Goal: Information Seeking & Learning: Learn about a topic

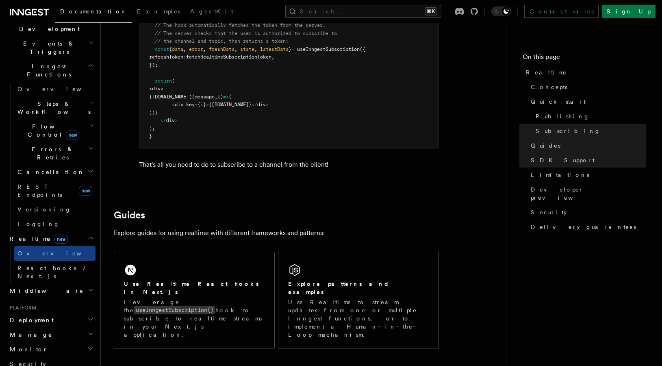
scroll to position [225, 0]
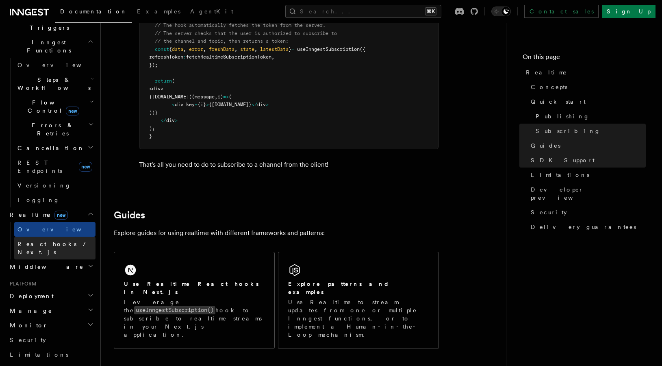
click at [83, 236] on link "React hooks / Next.js" at bounding box center [54, 247] width 81 height 23
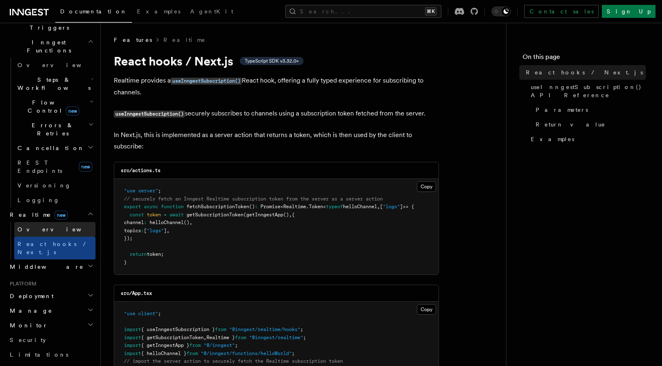
click at [50, 222] on link "Overview" at bounding box center [54, 229] width 81 height 15
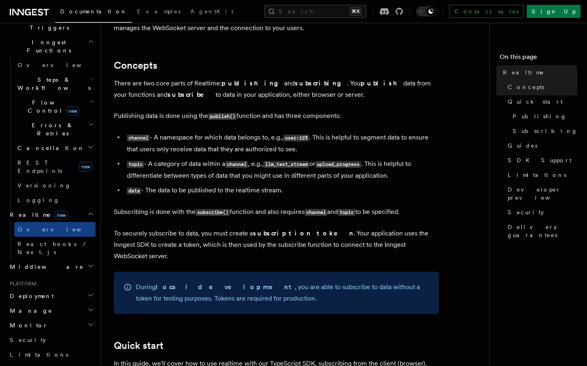
scroll to position [164, 0]
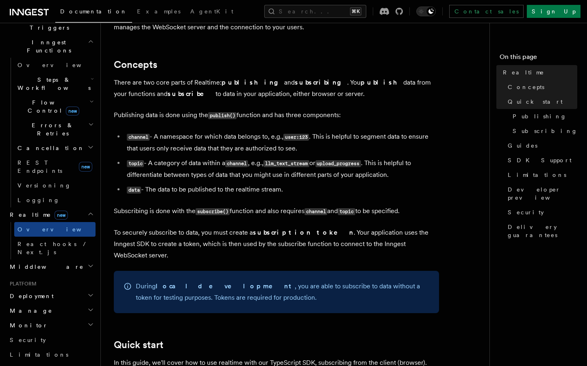
click at [344, 186] on li "data - The data to be published to the realtime stream." at bounding box center [281, 190] width 314 height 12
click at [524, 136] on link "Subscribing" at bounding box center [543, 130] width 68 height 15
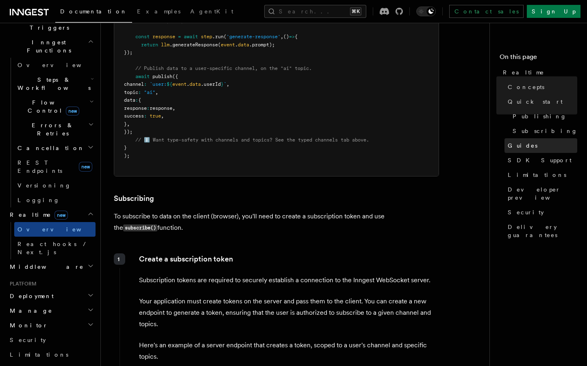
click at [522, 141] on link "Guides" at bounding box center [540, 145] width 73 height 15
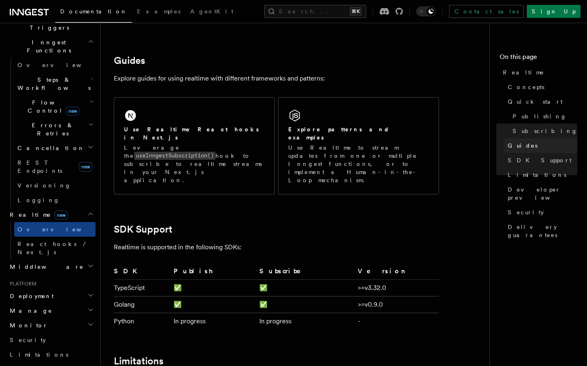
scroll to position [1800, 0]
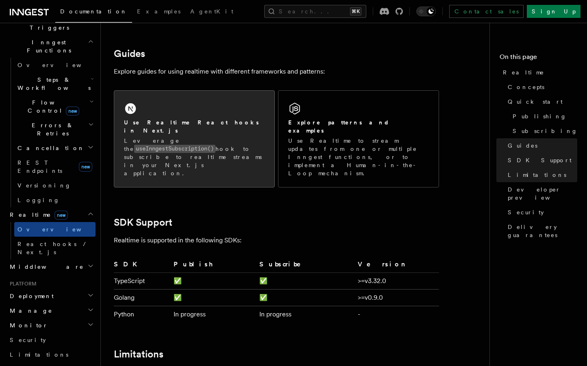
click at [235, 118] on div "Use Realtime React hooks in Next.js" at bounding box center [194, 126] width 141 height 17
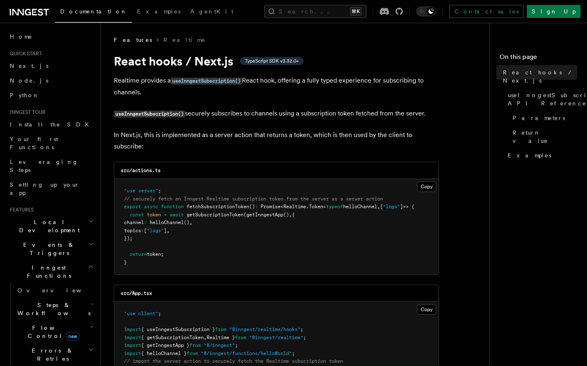
click at [248, 130] on p "In Next.js, this is implemented as a server action that returns a token, which …" at bounding box center [276, 140] width 325 height 23
click at [297, 86] on p "Realtime provides a useInngestSubscription() React hook, offering a fully typed…" at bounding box center [276, 86] width 325 height 23
click at [294, 61] on span "TypeScript SDK v3.32.0+" at bounding box center [272, 61] width 54 height 6
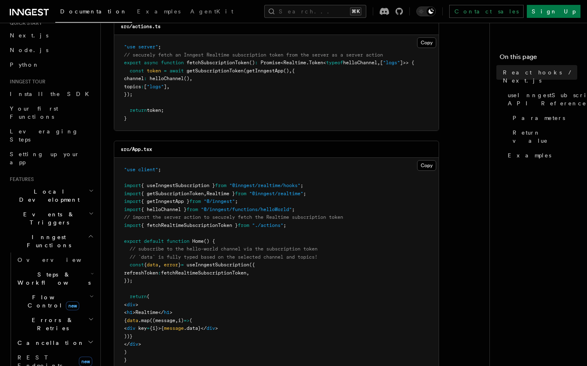
scroll to position [136, 0]
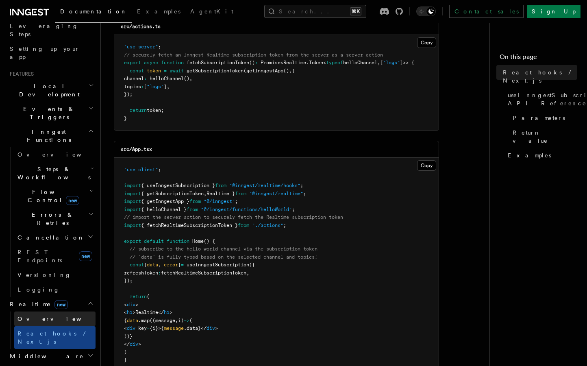
click at [63, 311] on link "Overview" at bounding box center [54, 318] width 81 height 15
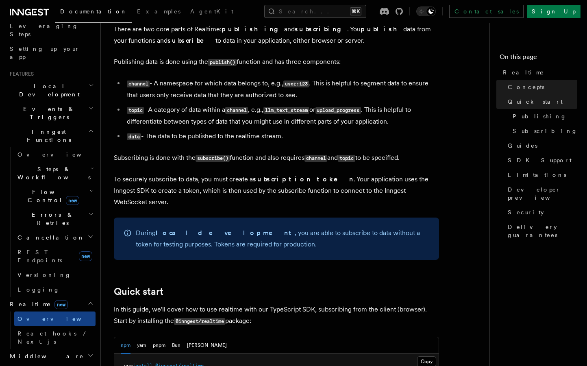
scroll to position [323, 0]
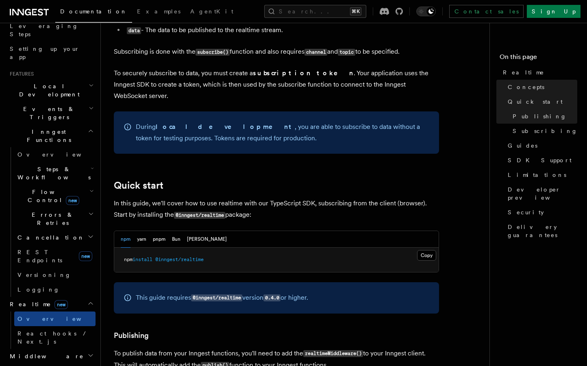
click at [213, 248] on pre "npm install @inngest/realtime" at bounding box center [276, 259] width 324 height 24
drag, startPoint x: 210, startPoint y: 249, endPoint x: 118, endPoint y: 251, distance: 92.6
click at [118, 251] on pre "npm install @inngest/realtime" at bounding box center [276, 259] width 324 height 24
click at [141, 231] on button "yarn" at bounding box center [141, 239] width 9 height 17
click at [159, 256] on span "@inngest/realtime" at bounding box center [171, 259] width 48 height 6
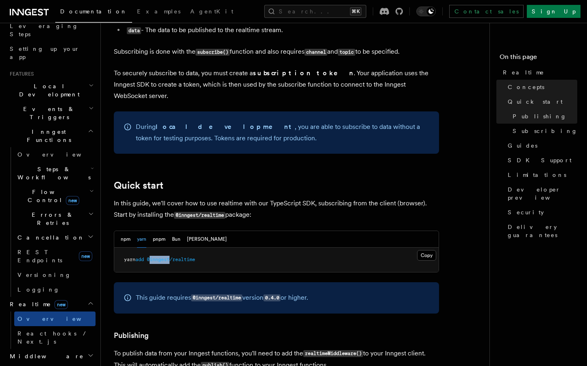
click at [159, 256] on span "@inngest/realtime" at bounding box center [171, 259] width 48 height 6
copy article "yarn add @inngest/realtime"
click at [276, 250] on pre "yarn add @inngest/realtime" at bounding box center [276, 259] width 324 height 24
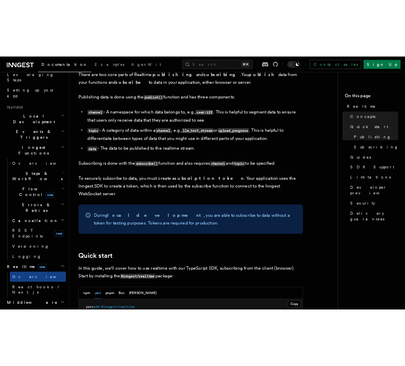
scroll to position [214, 0]
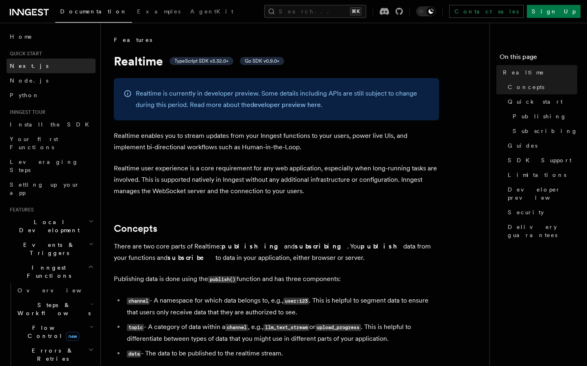
click at [38, 61] on link "Next.js" at bounding box center [50, 65] width 89 height 15
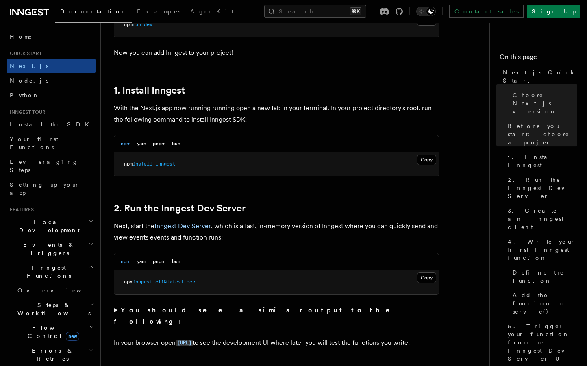
scroll to position [412, 0]
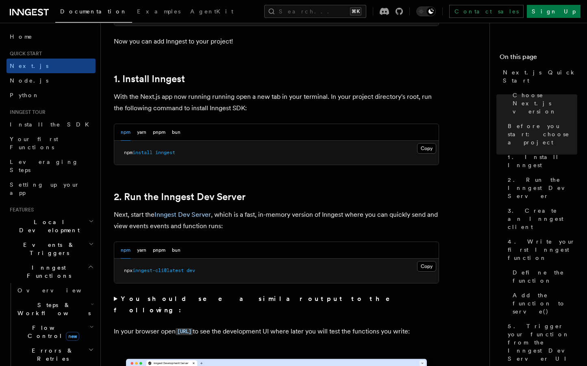
click at [147, 134] on div "npm yarn pnpm bun" at bounding box center [151, 132] width 60 height 17
click at [143, 133] on button "yarn" at bounding box center [141, 132] width 9 height 17
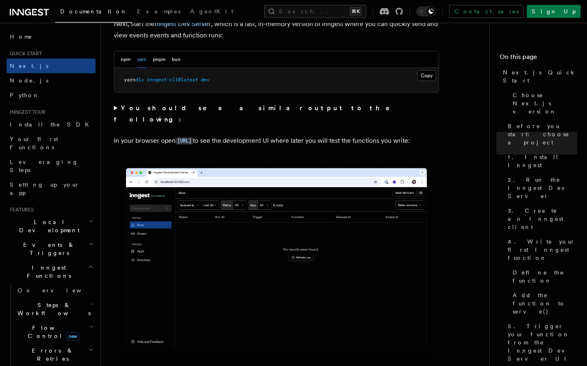
scroll to position [608, 0]
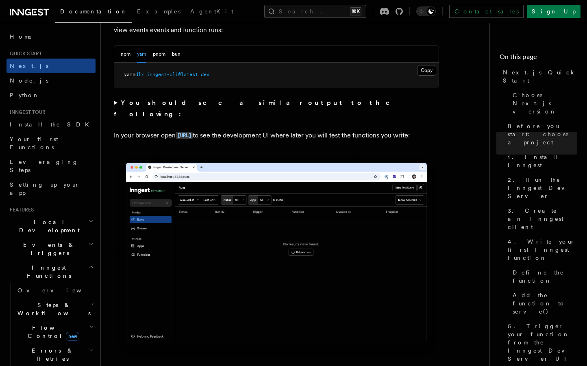
click at [139, 54] on button "yarn" at bounding box center [141, 54] width 9 height 17
click at [130, 55] on button "npm" at bounding box center [126, 54] width 10 height 17
click at [162, 56] on button "pnpm" at bounding box center [159, 54] width 13 height 17
click at [145, 56] on button "yarn" at bounding box center [141, 54] width 9 height 17
click at [156, 54] on button "pnpm" at bounding box center [159, 54] width 13 height 17
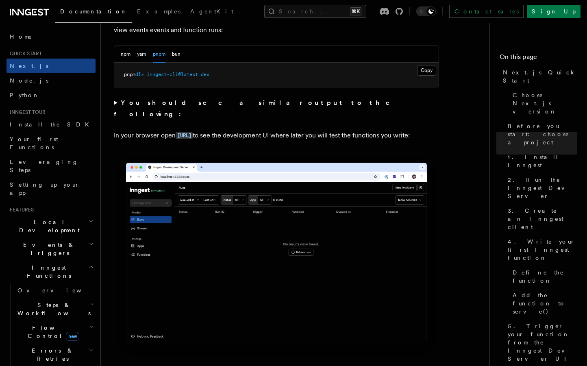
click at [169, 57] on div "npm yarn pnpm bun" at bounding box center [151, 54] width 60 height 17
click at [178, 57] on button "bun" at bounding box center [176, 54] width 9 height 17
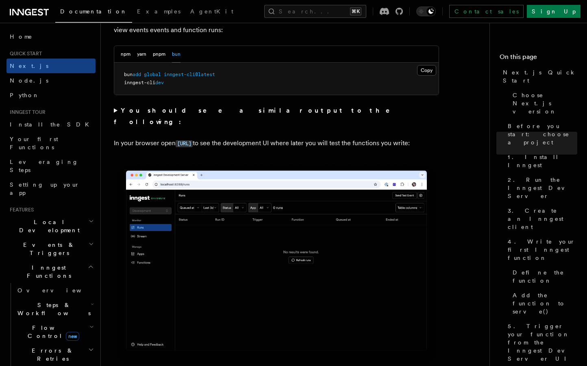
click at [132, 55] on div "npm yarn pnpm bun" at bounding box center [151, 54] width 60 height 17
click at [128, 56] on button "npm" at bounding box center [126, 54] width 10 height 17
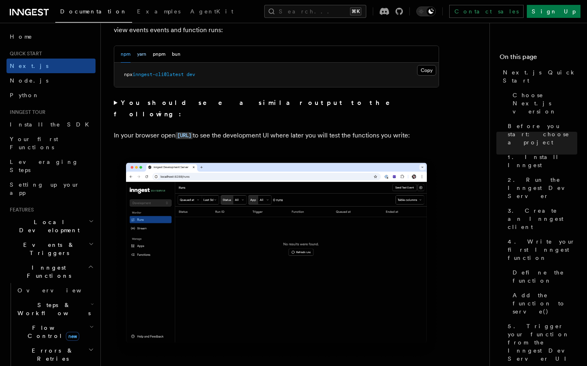
click at [139, 56] on button "yarn" at bounding box center [141, 54] width 9 height 17
click at [124, 57] on button "npm" at bounding box center [126, 54] width 10 height 17
click at [139, 58] on button "yarn" at bounding box center [141, 54] width 9 height 17
click at [144, 71] on pre "yarn dlx inngest-cli@latest dev" at bounding box center [276, 75] width 324 height 24
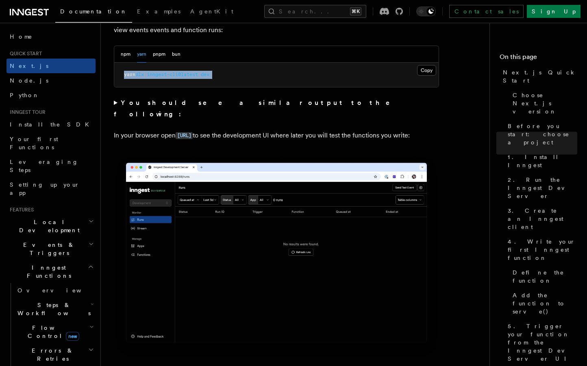
click at [144, 71] on pre "yarn dlx inngest-cli@latest dev" at bounding box center [276, 75] width 324 height 24
copy div "yarn dlx inngest-cli@latest dev"
click at [200, 84] on pre "yarn dlx inngest-cli@latest dev" at bounding box center [276, 75] width 324 height 24
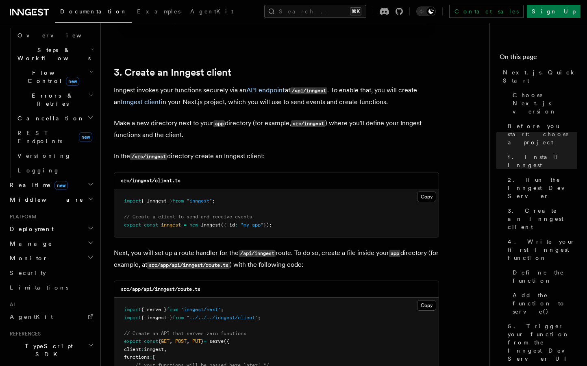
scroll to position [250, 0]
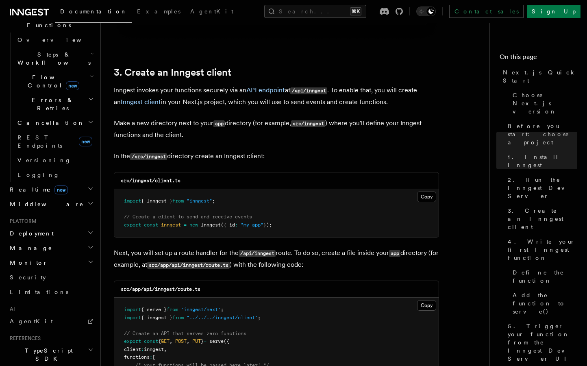
click at [88, 185] on icon "button" at bounding box center [90, 188] width 6 height 6
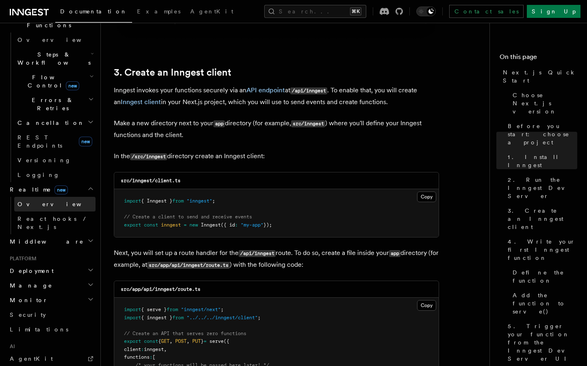
click at [70, 197] on link "Overview" at bounding box center [54, 204] width 81 height 15
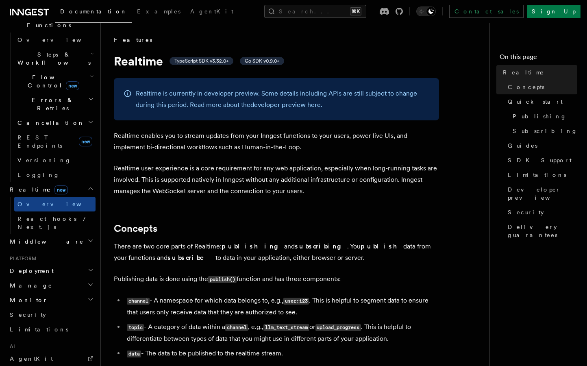
click at [230, 149] on p "Realtime enables you to stream updates from your Inngest functions to your user…" at bounding box center [276, 141] width 325 height 23
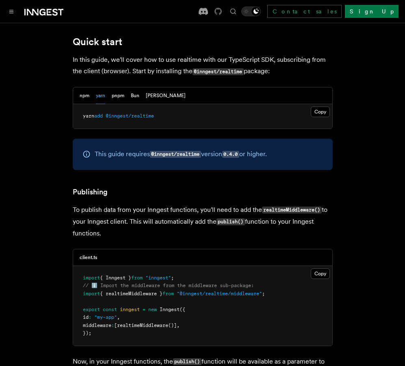
scroll to position [545, 0]
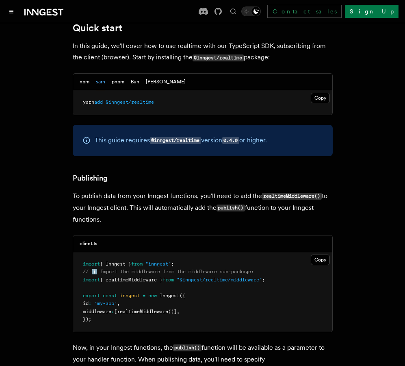
click at [139, 277] on span "{ realtimeMiddleware }" at bounding box center [131, 280] width 63 height 6
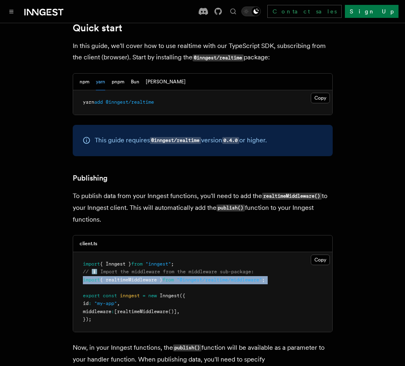
click at [139, 277] on span "{ realtimeMiddleware }" at bounding box center [131, 280] width 63 height 6
copy code "import { realtimeMiddleware } from "@inngest/realtime/middleware" ;"
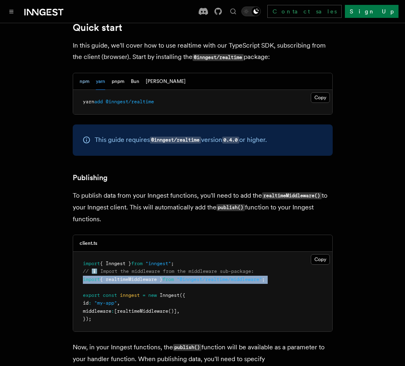
click at [88, 73] on button "npm" at bounding box center [85, 81] width 10 height 17
click at [102, 73] on button "yarn" at bounding box center [100, 81] width 9 height 17
click at [84, 73] on button "npm" at bounding box center [85, 81] width 10 height 17
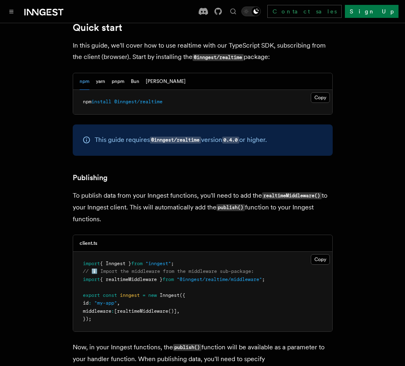
click at [106, 73] on div "npm yarn pnpm Bun Deno" at bounding box center [133, 81] width 106 height 17
click at [109, 90] on pre "npm install @inngest/realtime" at bounding box center [202, 102] width 259 height 24
click at [101, 73] on button "yarn" at bounding box center [100, 81] width 9 height 17
click at [106, 99] on span at bounding box center [104, 102] width 3 height 6
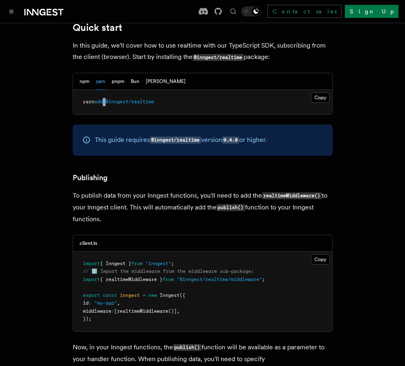
click at [106, 99] on span at bounding box center [104, 102] width 3 height 6
copy article "yarn add @inngest/realtime"
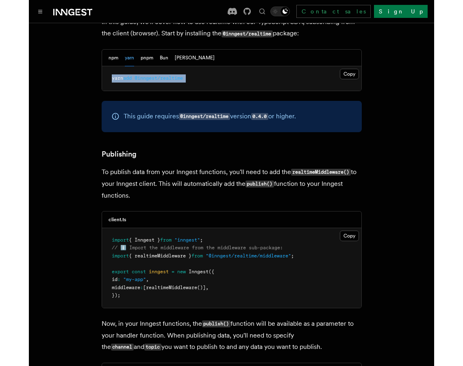
scroll to position [571, 0]
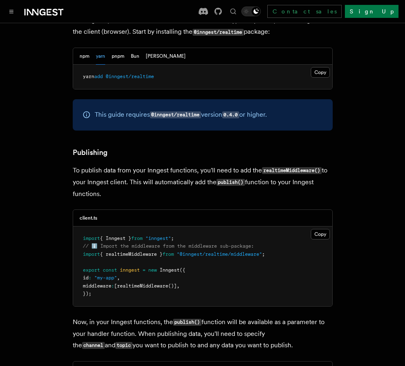
click at [230, 256] on pre "import { Inngest } from "inngest" ; // ℹ️ Import the middleware from the middle…" at bounding box center [202, 266] width 259 height 80
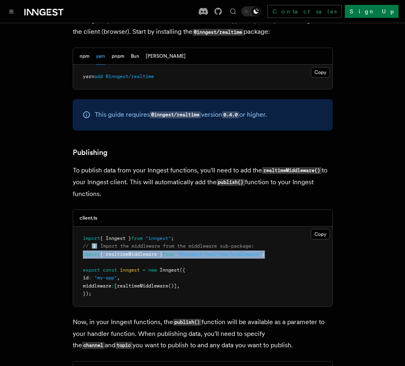
drag, startPoint x: 285, startPoint y: 234, endPoint x: 64, endPoint y: 233, distance: 220.6
copy span "import { realtimeMiddleware } from "@inngest/realtime/middleware" ;"
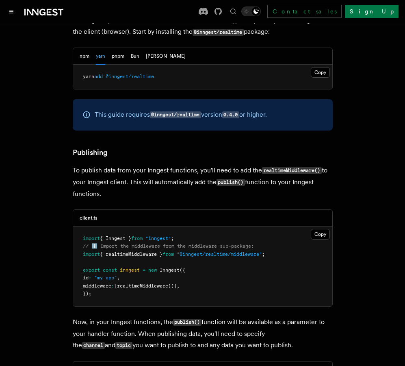
click at [158, 251] on span "{ realtimeMiddleware }" at bounding box center [131, 254] width 63 height 6
click at [160, 251] on span "{ realtimeMiddleware }" at bounding box center [131, 254] width 63 height 6
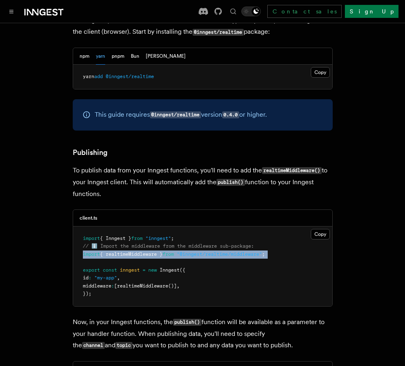
click at [160, 251] on span "{ realtimeMiddleware }" at bounding box center [131, 254] width 63 height 6
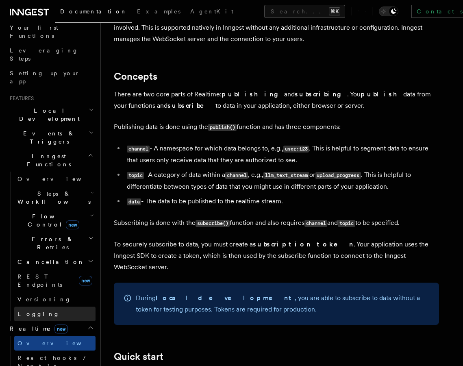
scroll to position [100, 0]
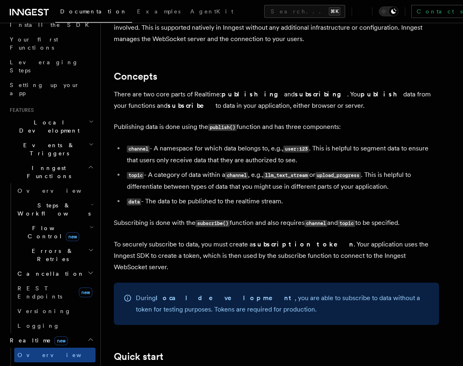
click at [84, 160] on h2 "Inngest Functions" at bounding box center [50, 171] width 89 height 23
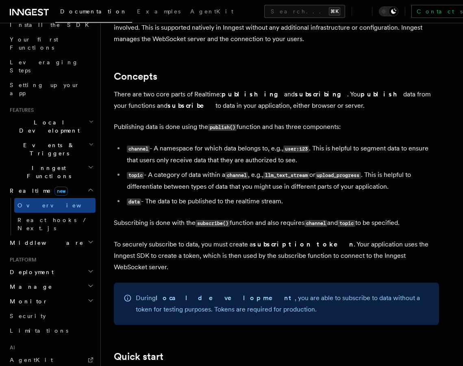
click at [89, 183] on h2 "Realtime new" at bounding box center [50, 190] width 89 height 15
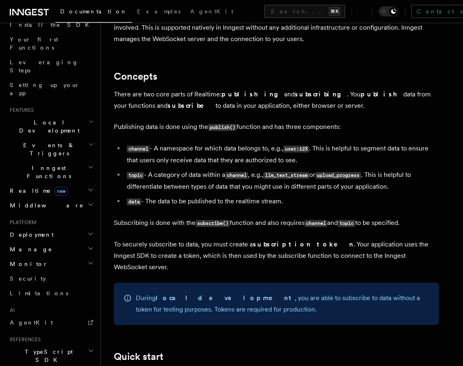
click at [86, 198] on h2 "Middleware" at bounding box center [50, 205] width 89 height 15
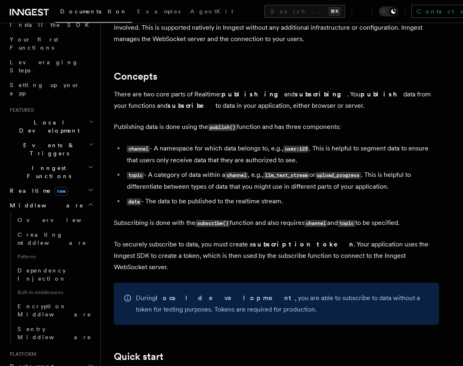
click at [86, 198] on h2 "Middleware" at bounding box center [50, 205] width 89 height 15
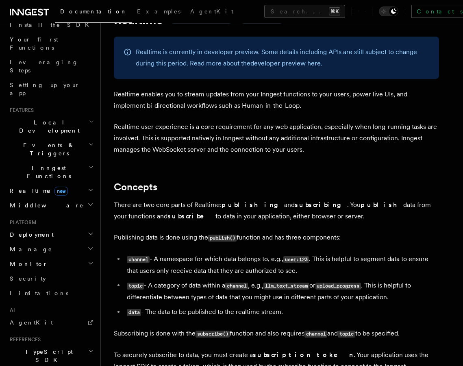
scroll to position [0, 0]
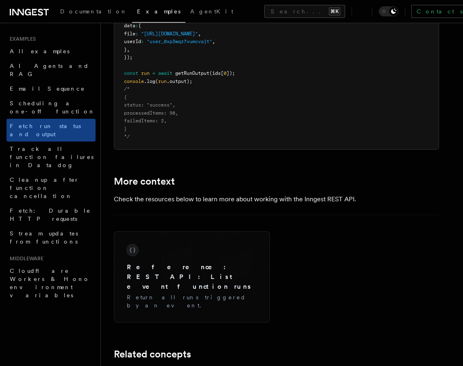
scroll to position [1149, 0]
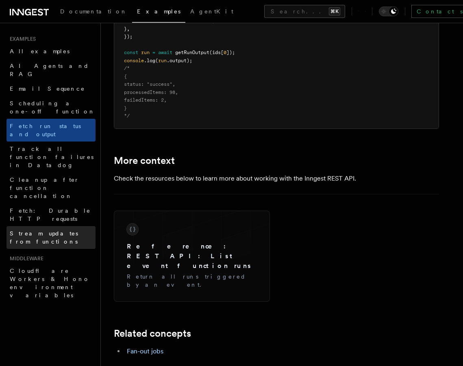
click at [58, 226] on link "Stream updates from functions" at bounding box center [50, 237] width 89 height 23
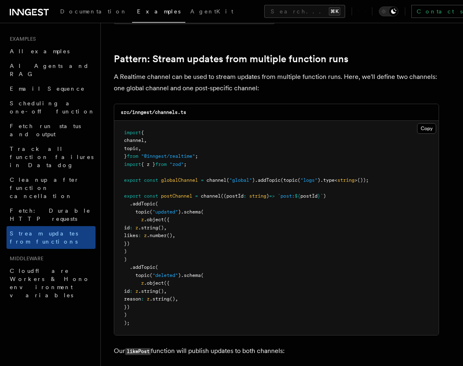
scroll to position [706, 0]
click at [29, 59] on link "AI Agents and RAG" at bounding box center [50, 69] width 89 height 23
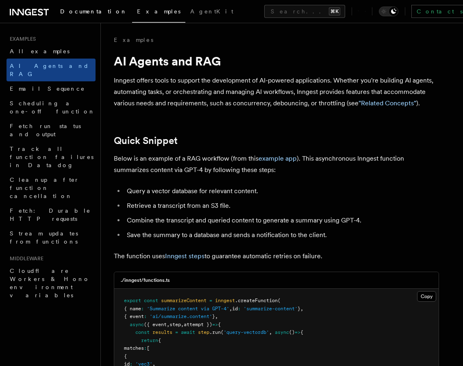
click at [93, 13] on span "Documentation" at bounding box center [93, 11] width 67 height 6
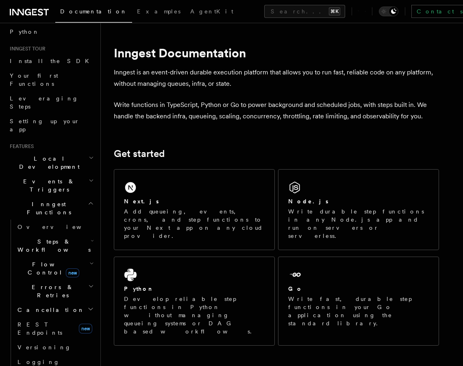
scroll to position [68, 0]
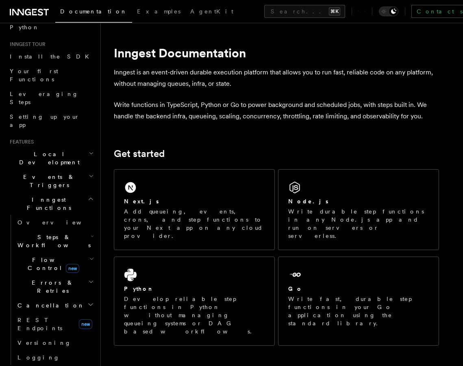
click at [70, 364] on h2 "Realtime new" at bounding box center [50, 371] width 89 height 15
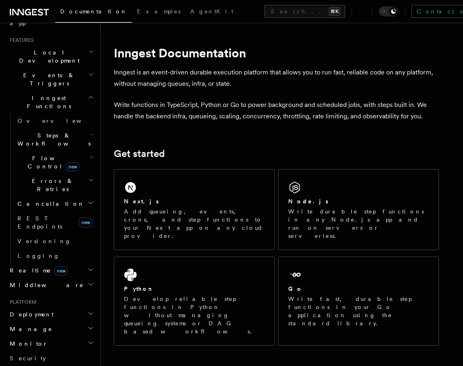
scroll to position [168, 0]
click at [88, 337] on h2 "Monitor" at bounding box center [50, 344] width 89 height 15
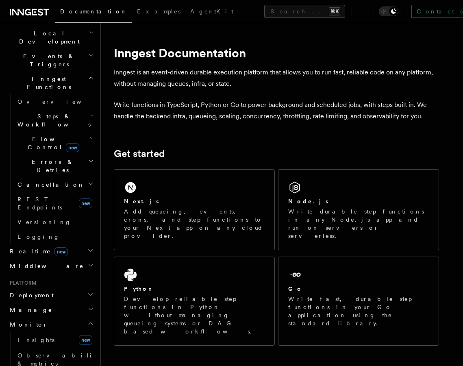
scroll to position [210, 0]
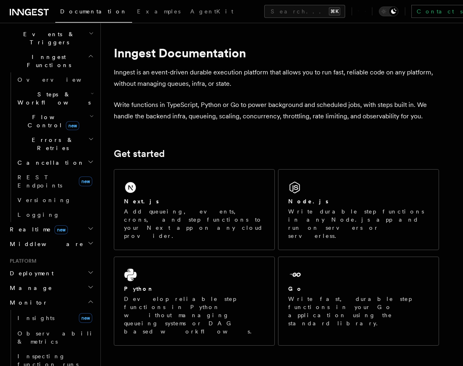
click at [89, 298] on icon "button" at bounding box center [90, 301] width 6 height 6
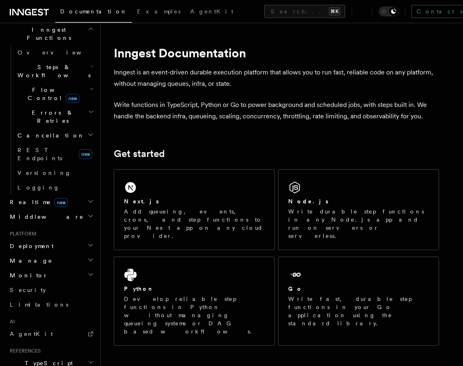
scroll to position [286, 0]
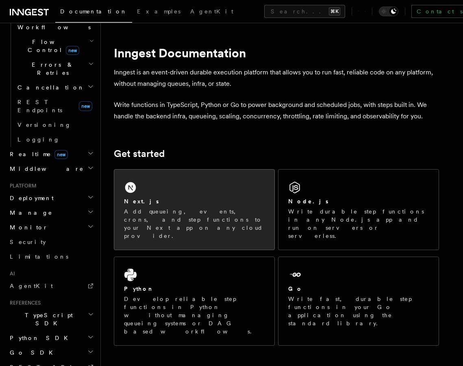
click at [192, 221] on p "Add queueing, events, crons, and step functions to your Next app on any cloud p…" at bounding box center [194, 223] width 141 height 32
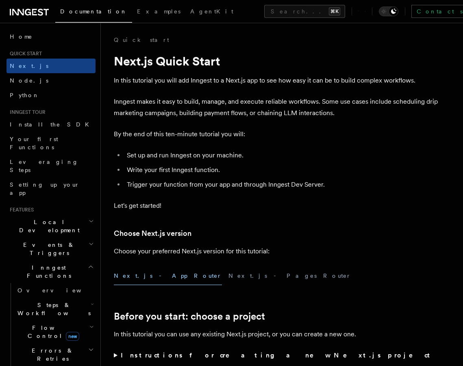
click at [65, 301] on span "Steps & Workflows" at bounding box center [52, 309] width 76 height 16
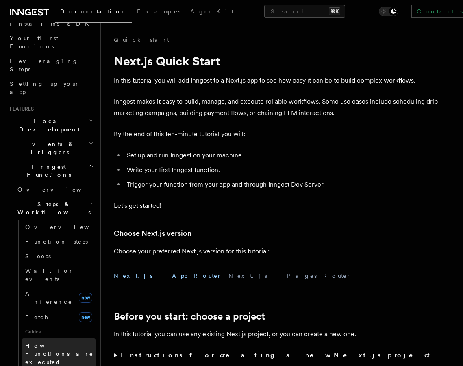
scroll to position [177, 0]
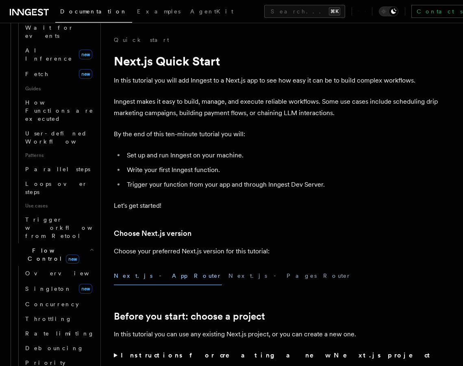
scroll to position [350, 0]
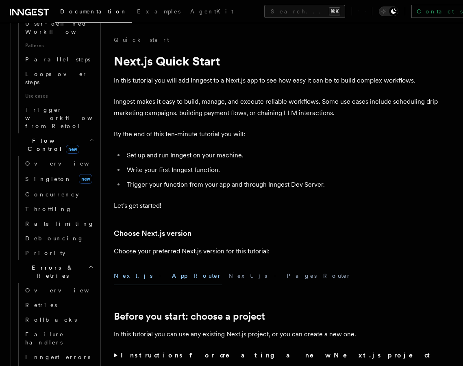
scroll to position [475, 0]
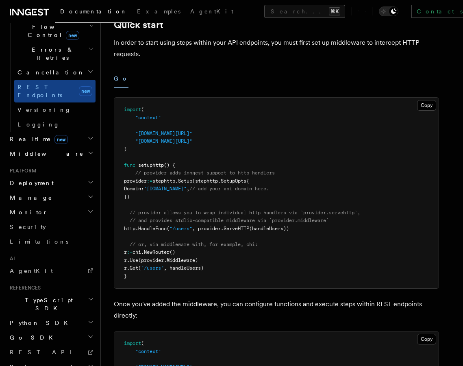
scroll to position [288, 0]
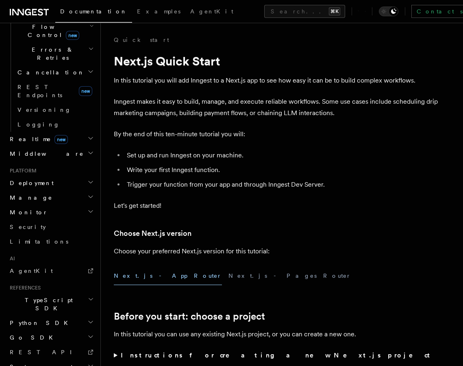
click at [70, 205] on h2 "Monitor" at bounding box center [50, 212] width 89 height 15
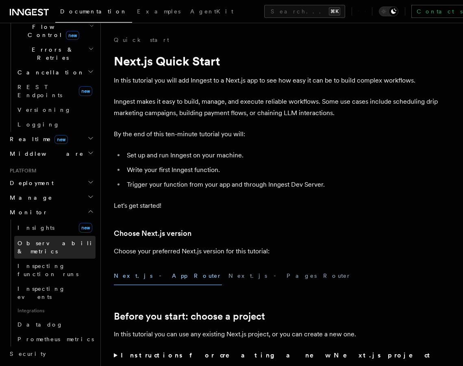
click at [62, 236] on link "Observability & metrics" at bounding box center [54, 247] width 81 height 23
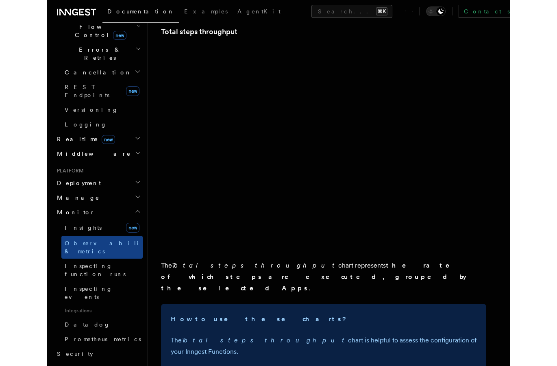
scroll to position [1928, 0]
